Goal: Task Accomplishment & Management: Use online tool/utility

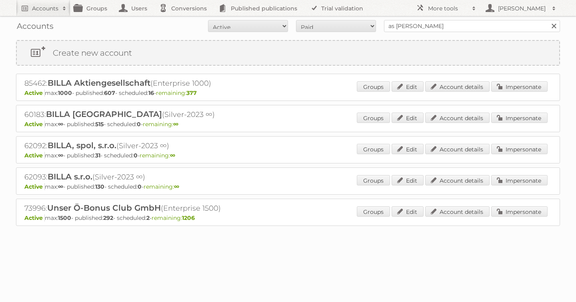
type input "as [PERSON_NAME]"
click at [548, 20] on input "Search" at bounding box center [554, 26] width 12 height 12
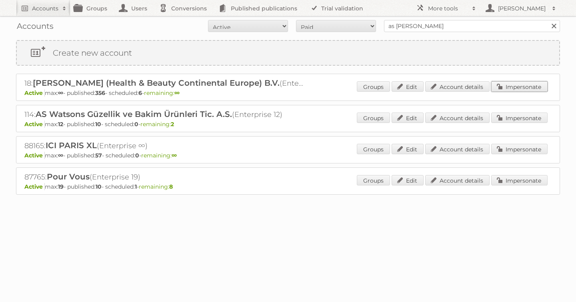
click at [522, 83] on link "Impersonate" at bounding box center [519, 86] width 56 height 10
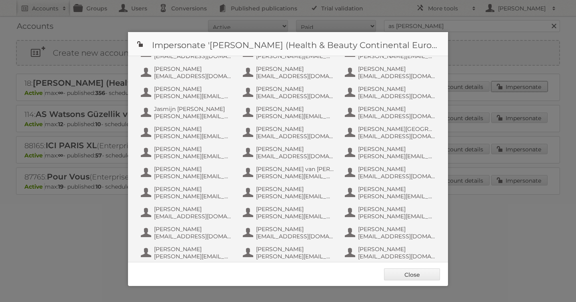
scroll to position [520, 0]
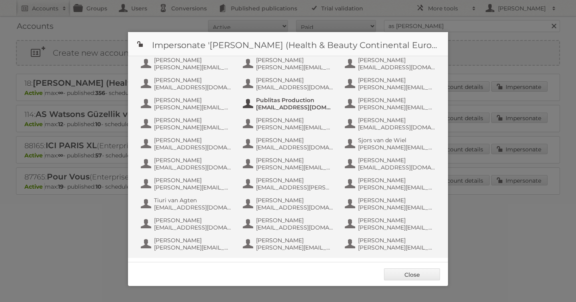
click at [281, 108] on span "[EMAIL_ADDRESS][DOMAIN_NAME]" at bounding box center [295, 107] width 78 height 7
